Goal: Transaction & Acquisition: Purchase product/service

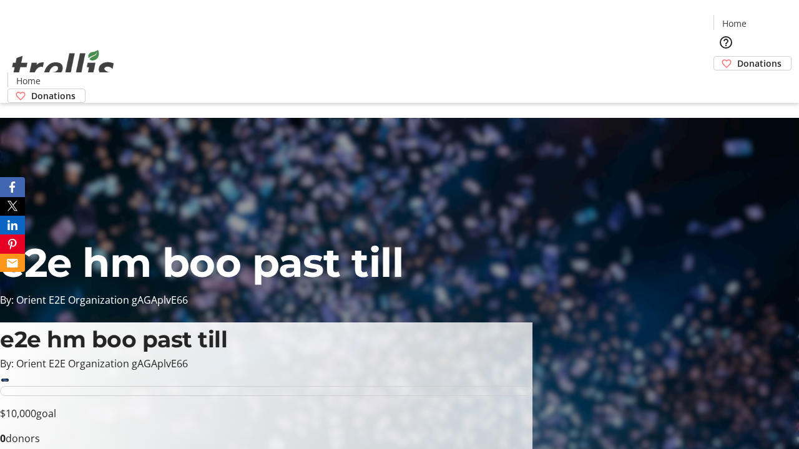
click at [737, 57] on span "Donations" at bounding box center [759, 63] width 44 height 13
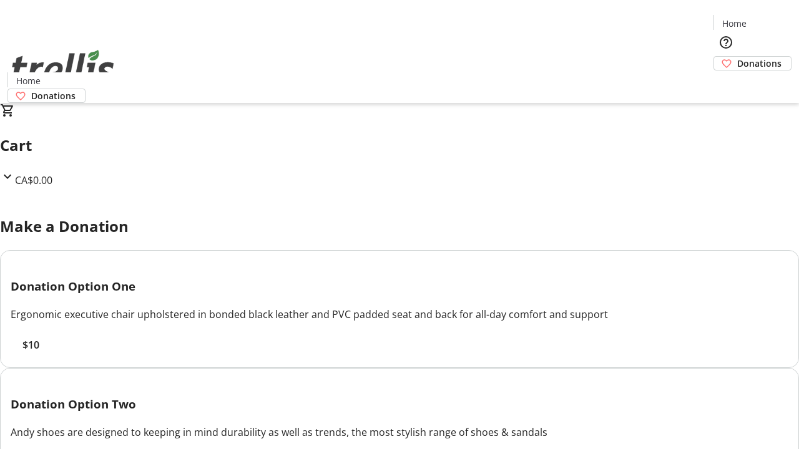
click at [39, 352] on span "$10" at bounding box center [30, 345] width 17 height 15
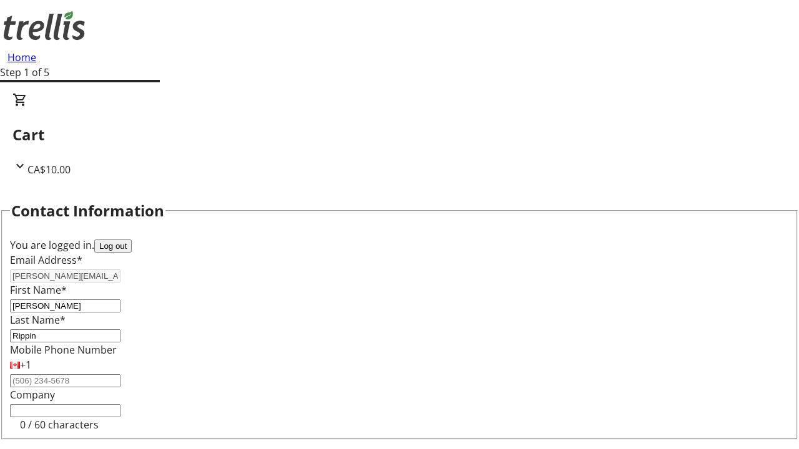
select select "CA"
type input "[STREET_ADDRESS][PERSON_NAME]"
type input "Kelowna"
select select "BC"
type input "Kelowna"
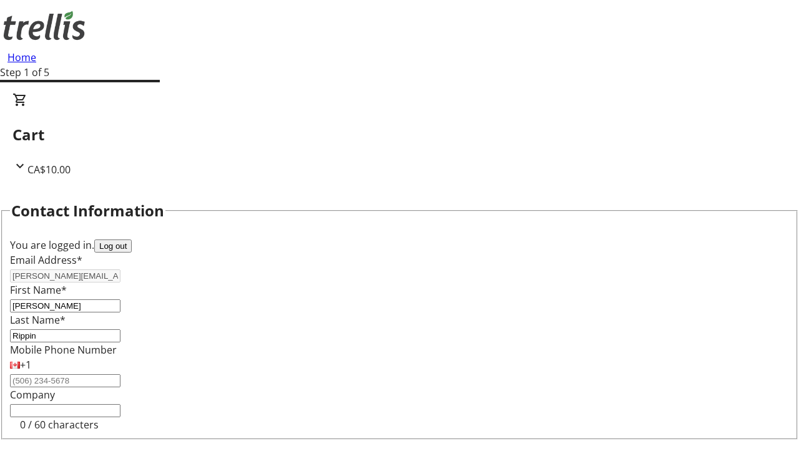
scroll to position [167, 0]
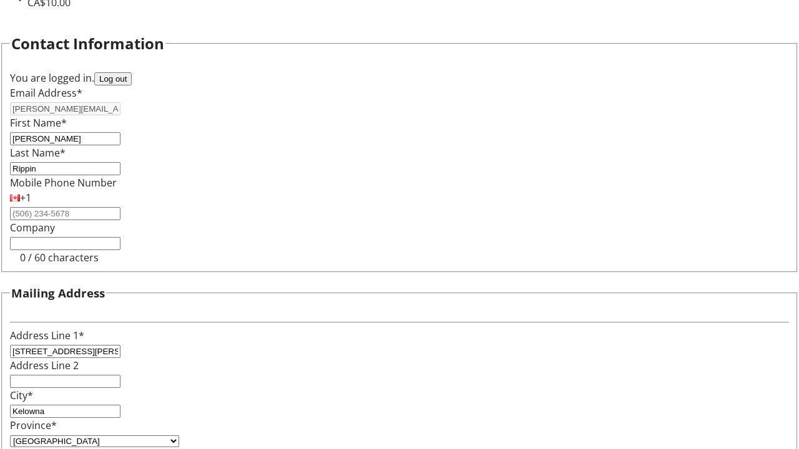
type input "V1Y 0C2"
